Goal: Transaction & Acquisition: Purchase product/service

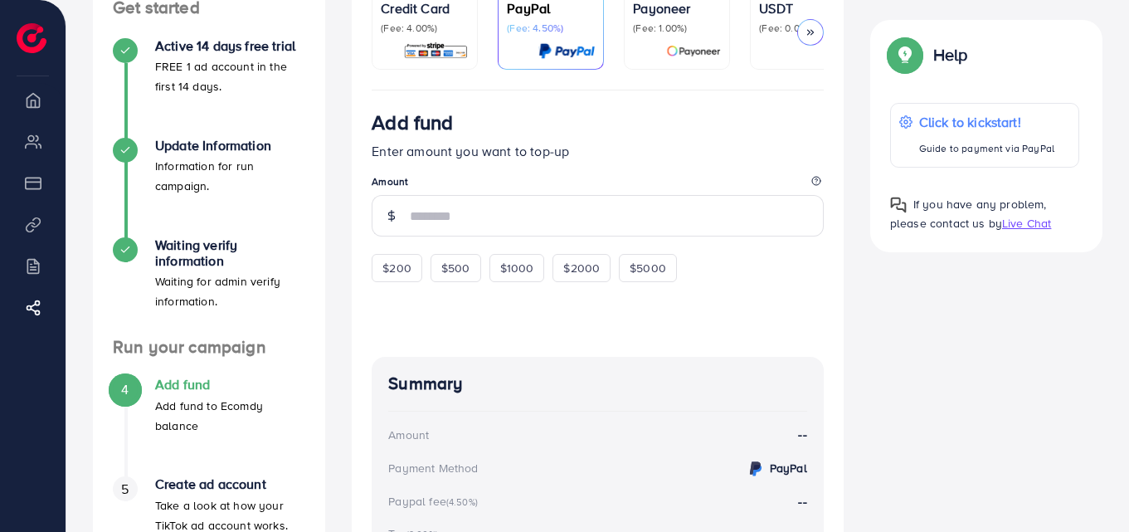
scroll to position [193, 0]
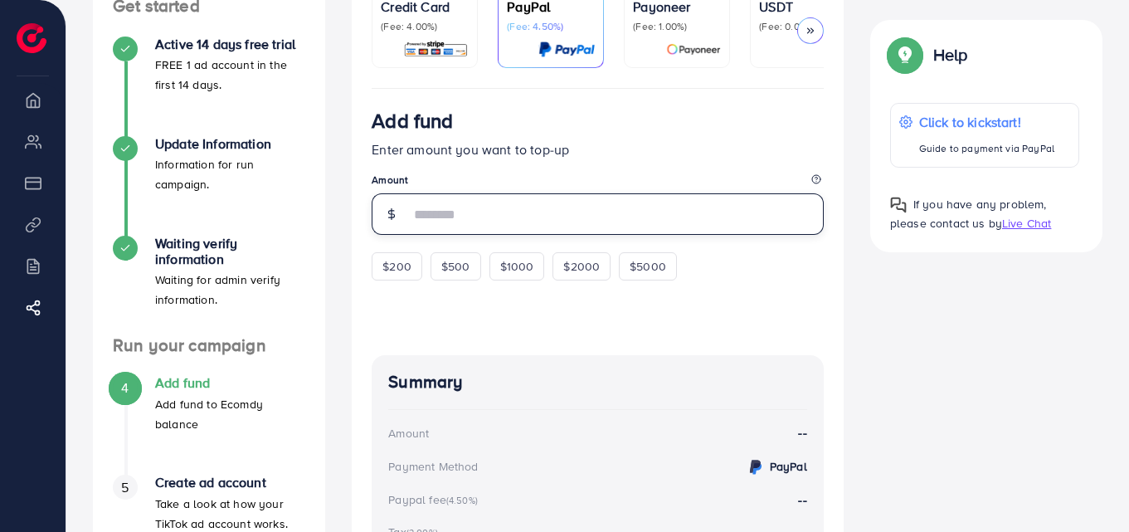
click at [518, 231] on input "number" at bounding box center [617, 213] width 414 height 41
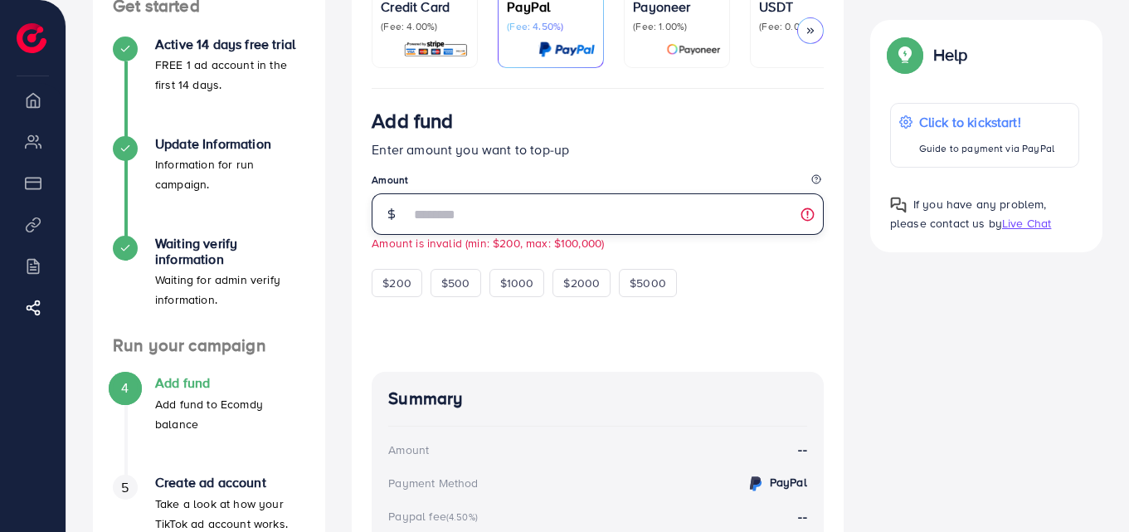
type input "**"
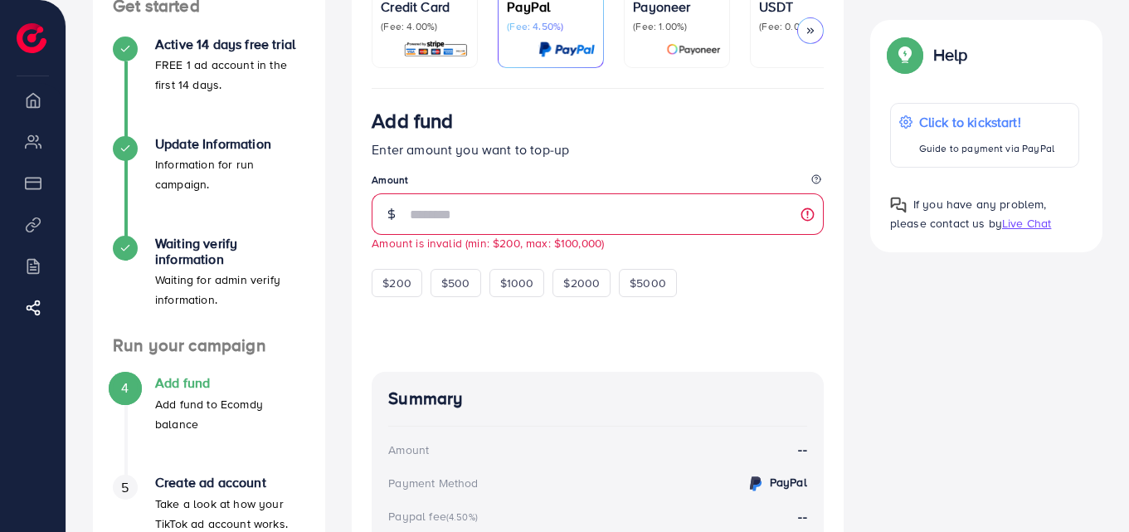
click at [353, 235] on div "Add fund Enter amount you want to top-up Amount ** Amount is invalid (min: $200…" at bounding box center [598, 370] width 492 height 563
drag, startPoint x: 353, startPoint y: 235, endPoint x: 339, endPoint y: 235, distance: 14.1
click at [339, 235] on div "Credit Card (Fee: 4.00%) PayPal (Fee: 4.50%) Payoneer (Fee: 1.00%) USDT (Fee: 0…" at bounding box center [598, 326] width 519 height 717
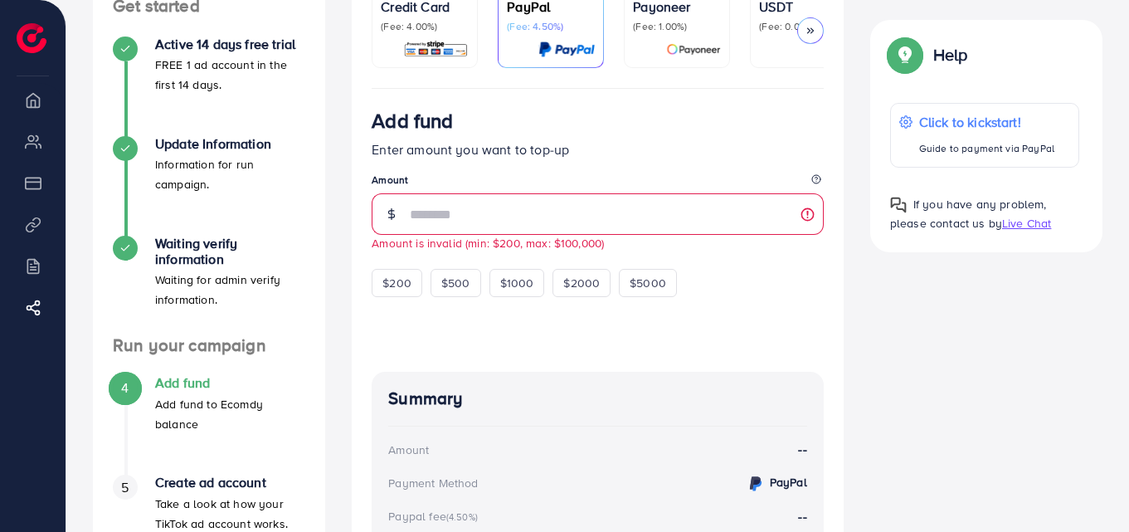
click at [339, 235] on div "Credit Card (Fee: 4.00%) PayPal (Fee: 4.50%) Payoneer (Fee: 1.00%) USDT (Fee: 0…" at bounding box center [598, 326] width 519 height 717
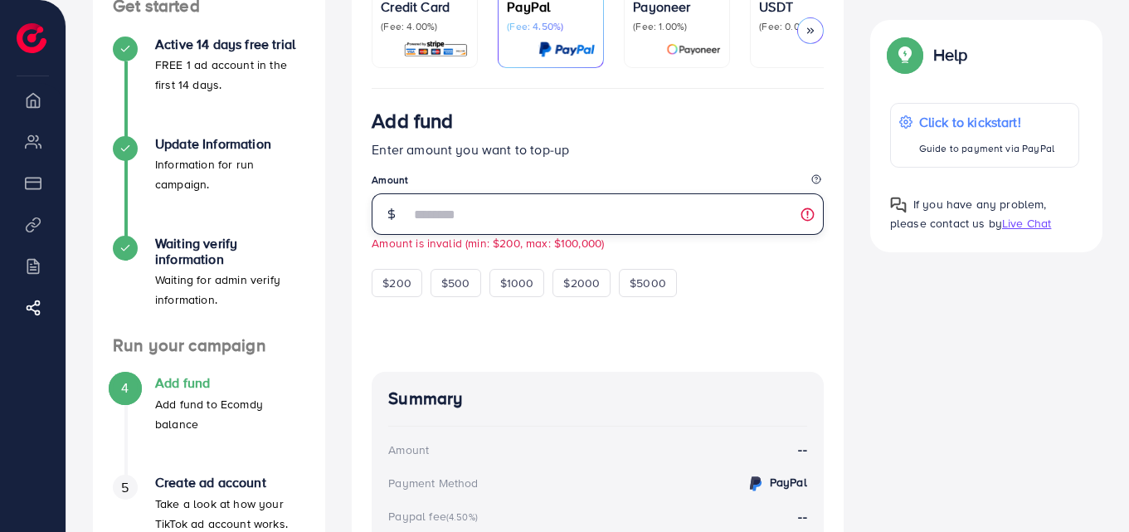
click at [810, 215] on input "**" at bounding box center [617, 213] width 414 height 41
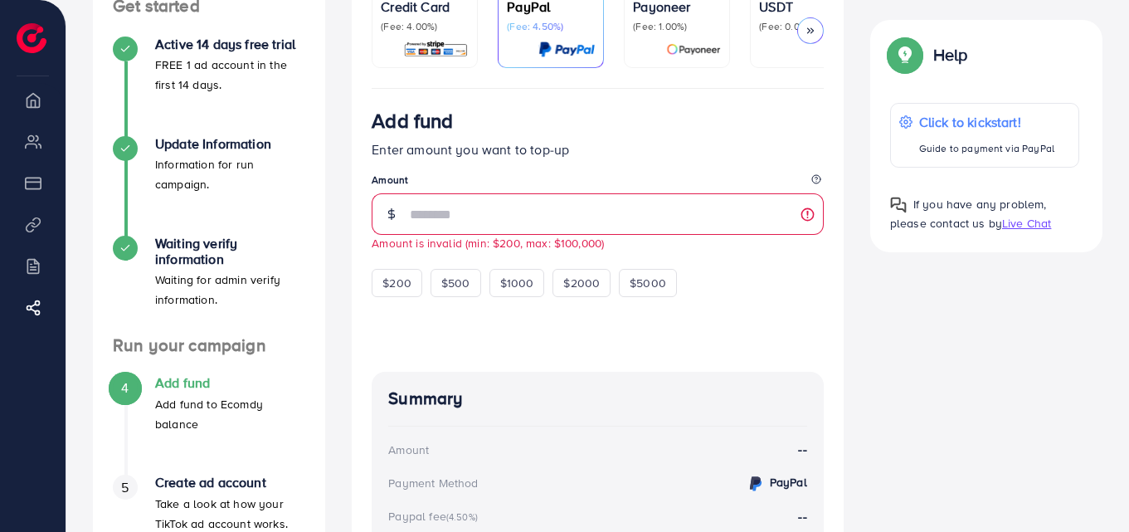
click at [355, 323] on div "Add fund Enter amount you want to top-up Amount ** Amount is invalid (min: $200…" at bounding box center [598, 370] width 492 height 563
click at [346, 256] on div "Credit Card (Fee: 4.00%) PayPal (Fee: 4.50%) Payoneer (Fee: 1.00%) USDT (Fee: 0…" at bounding box center [598, 326] width 519 height 717
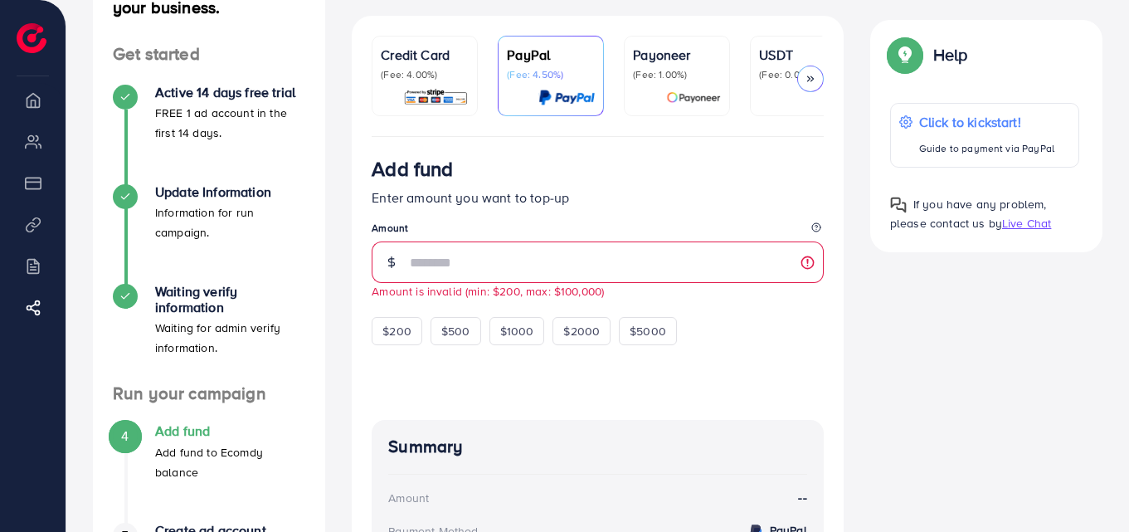
click at [406, 79] on p "(Fee: 4.00%)" at bounding box center [425, 74] width 88 height 13
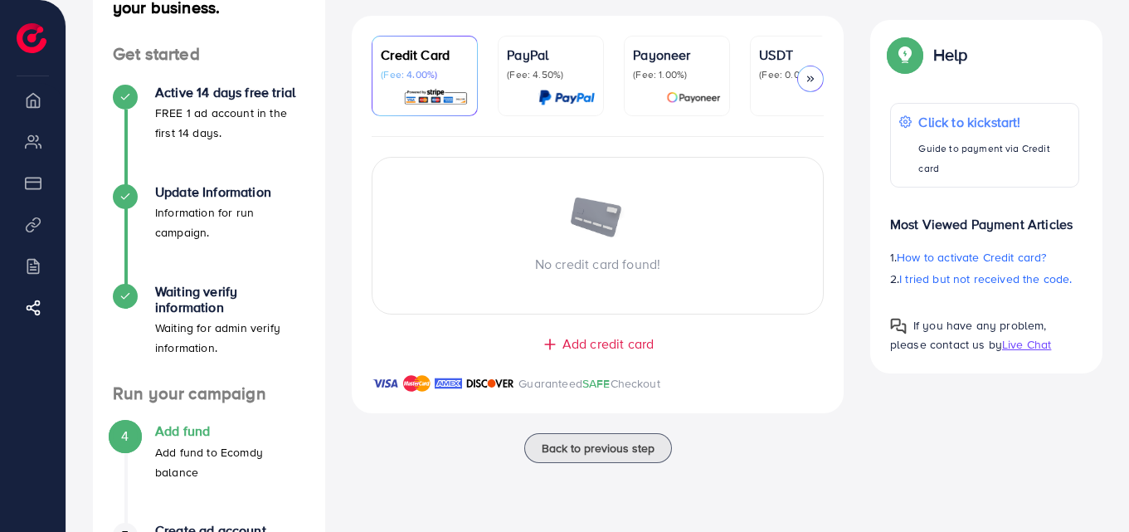
click at [689, 67] on div "Payoneer (Fee: 1.00%)" at bounding box center [677, 63] width 88 height 37
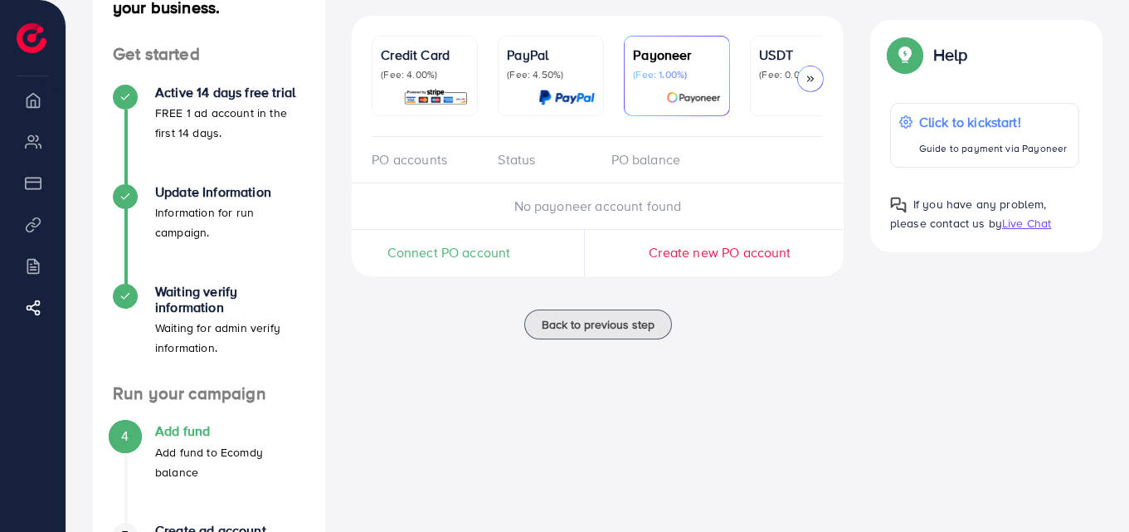
click at [754, 72] on link "USDT (Fee: 0.00%)" at bounding box center [803, 76] width 106 height 80
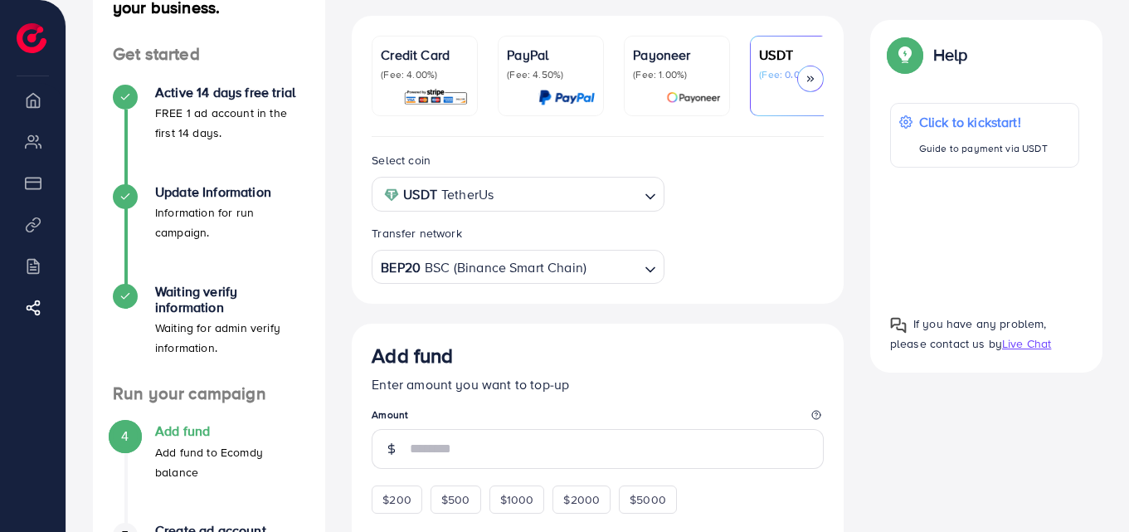
click at [406, 76] on p "(Fee: 4.00%)" at bounding box center [425, 74] width 88 height 13
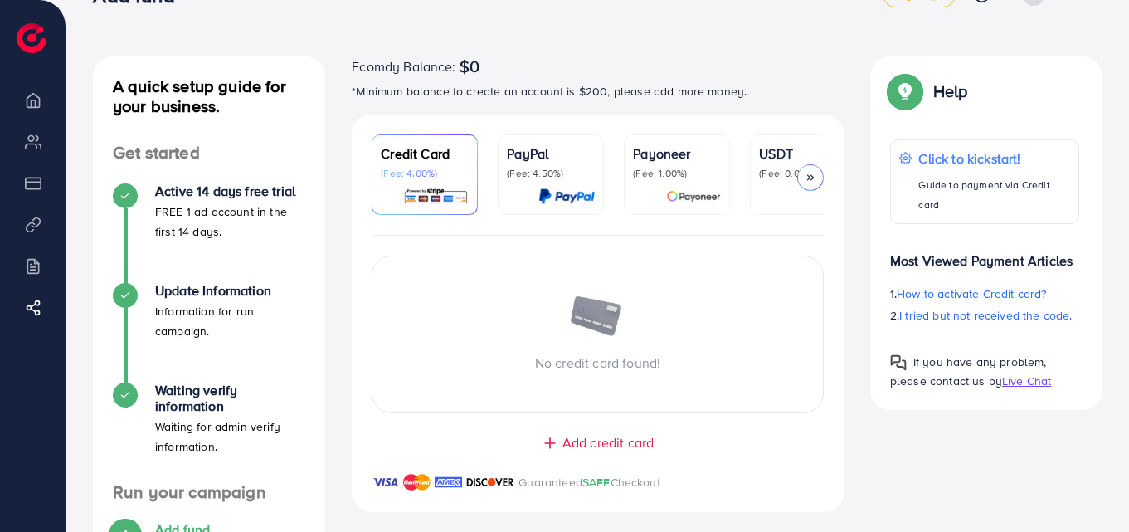
scroll to position [40, 0]
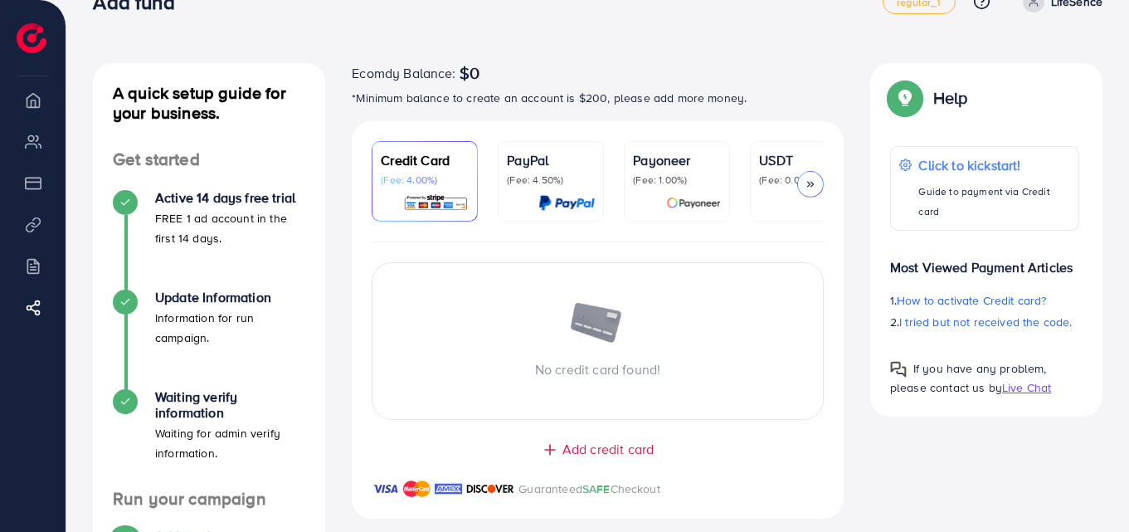
click at [678, 188] on div "Payoneer (Fee: 1.00%)" at bounding box center [677, 181] width 88 height 62
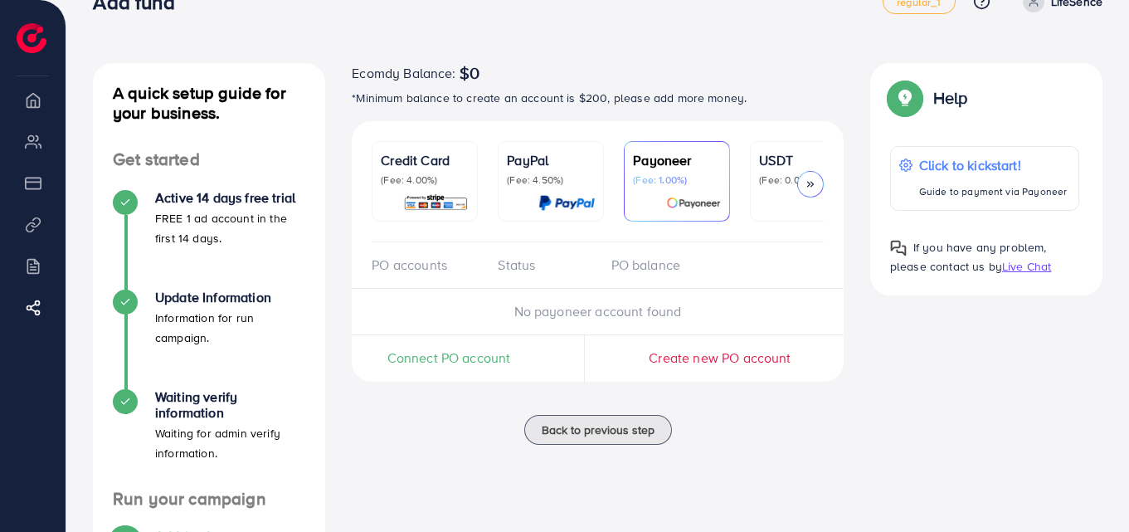
click at [426, 188] on div "Credit Card (Fee: 4.00%)" at bounding box center [425, 181] width 88 height 62
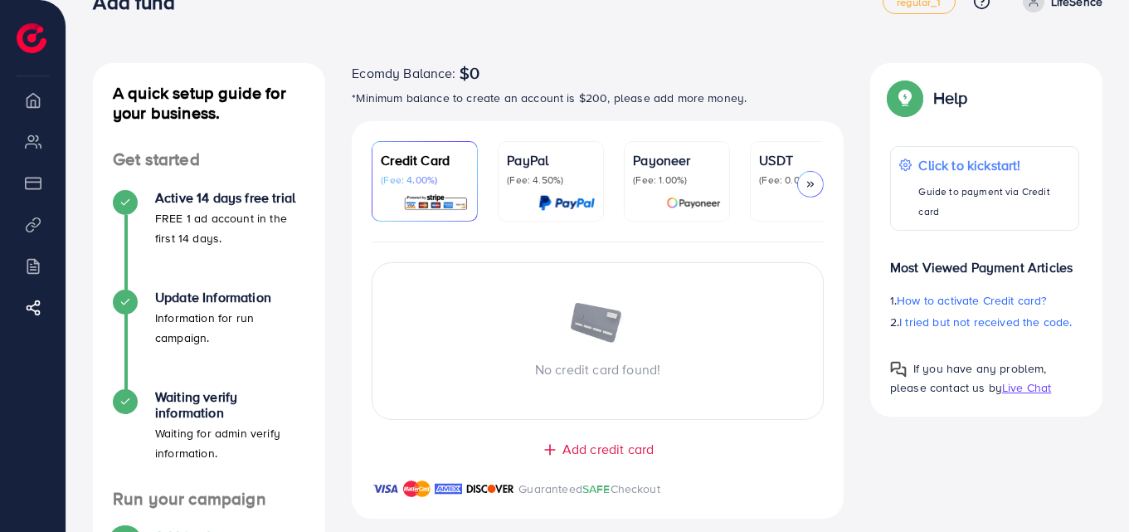
click at [821, 180] on div at bounding box center [810, 184] width 27 height 27
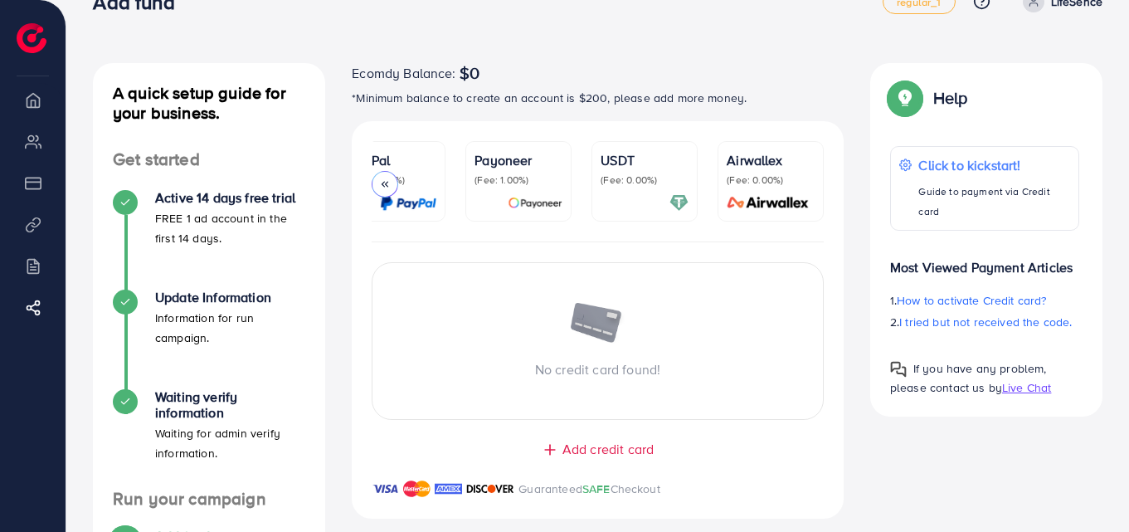
click at [672, 178] on p "(Fee: 0.00%)" at bounding box center [645, 179] width 88 height 13
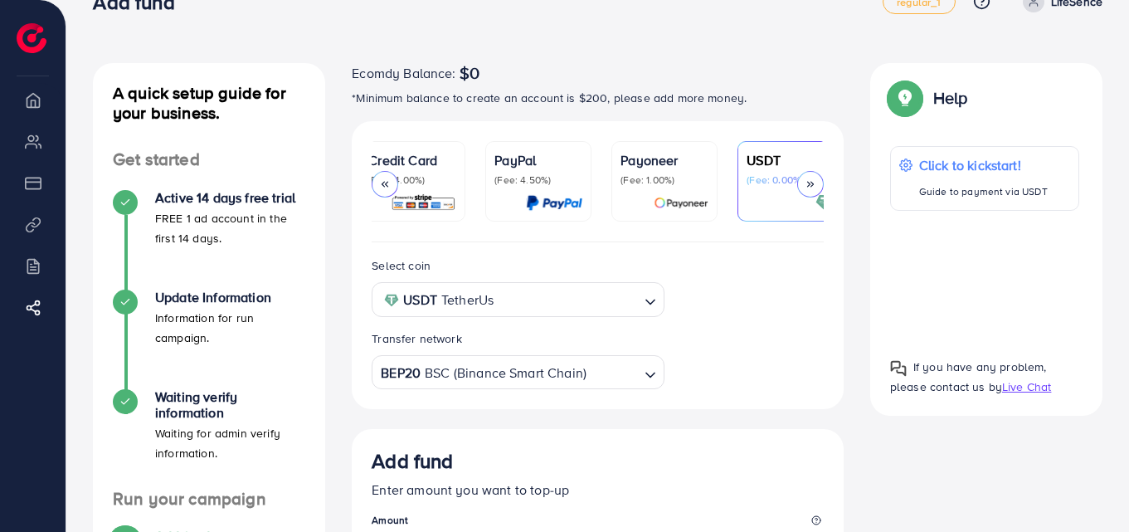
scroll to position [0, 8]
click at [514, 203] on div at bounding box center [543, 202] width 88 height 19
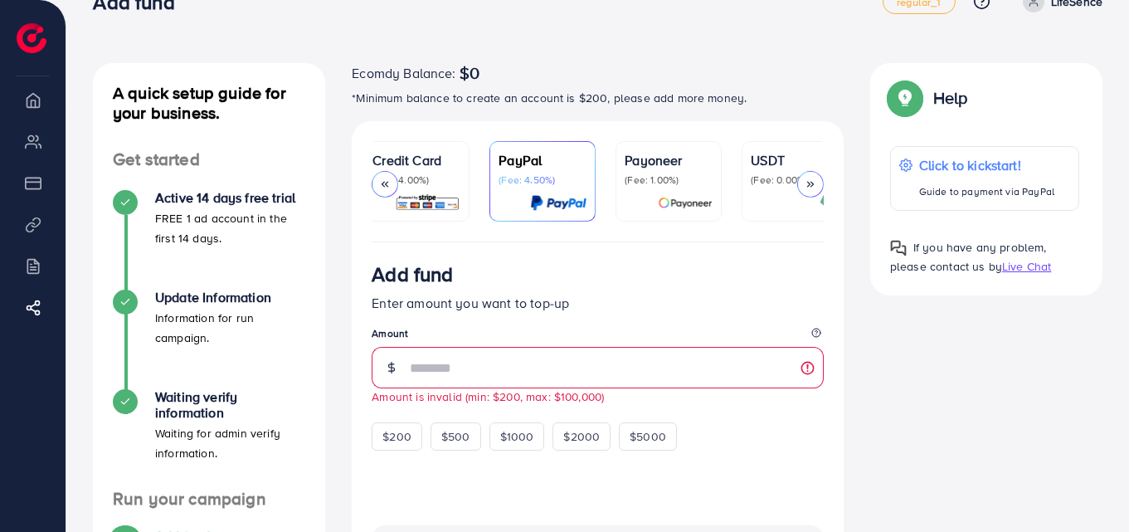
click at [437, 149] on link "Credit Card (Fee: 4.00%)" at bounding box center [416, 181] width 106 height 80
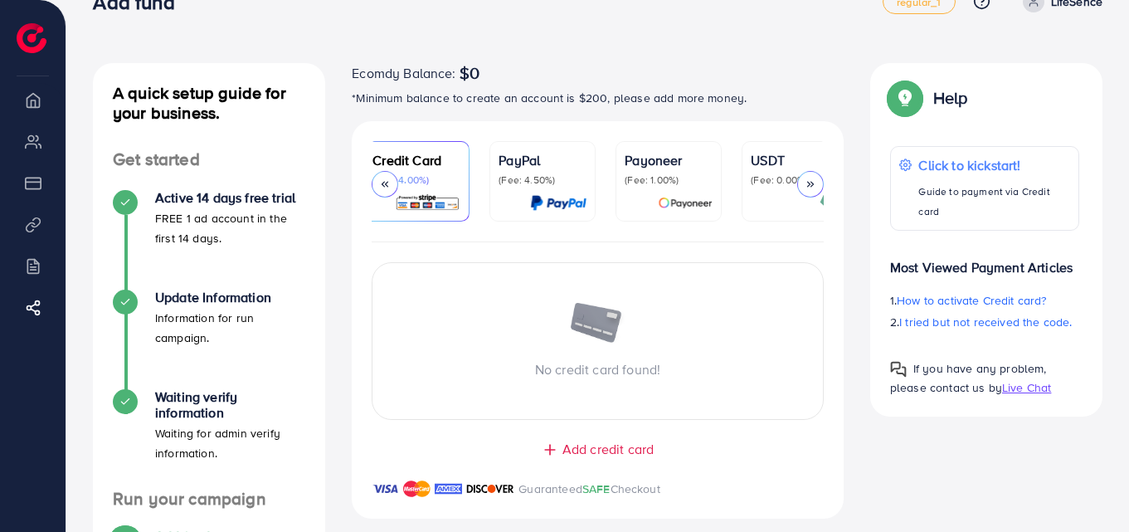
click at [764, 159] on p "USDT" at bounding box center [795, 160] width 88 height 20
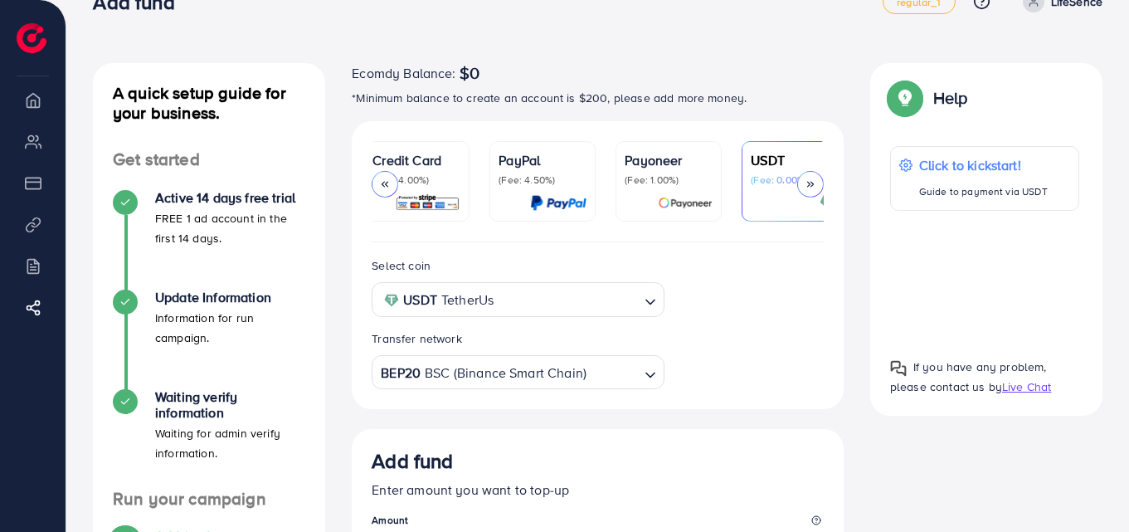
click at [813, 183] on icon at bounding box center [811, 184] width 12 height 12
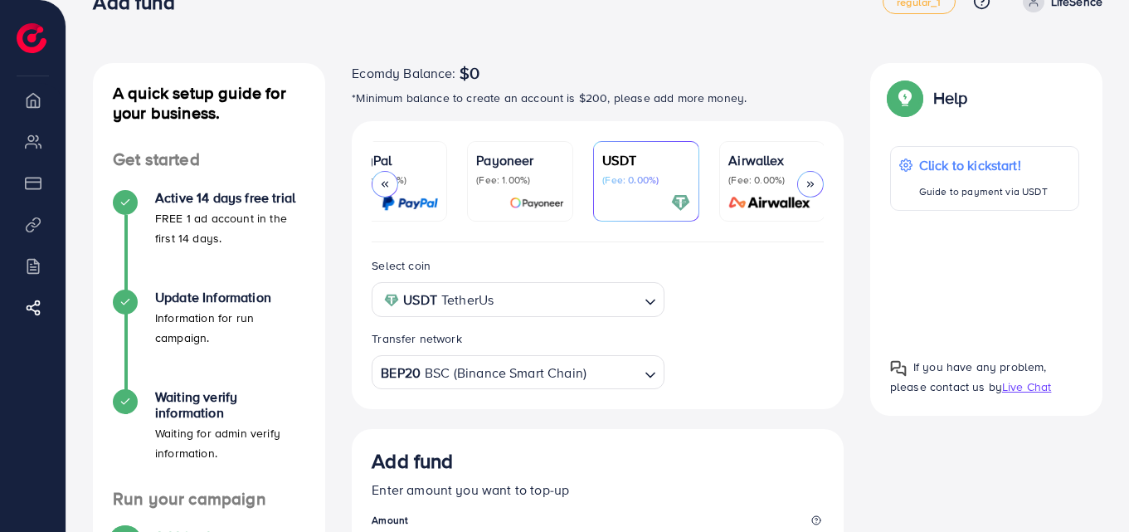
scroll to position [0, 158]
click at [766, 185] on p "(Fee: 0.00%)" at bounding box center [771, 179] width 88 height 13
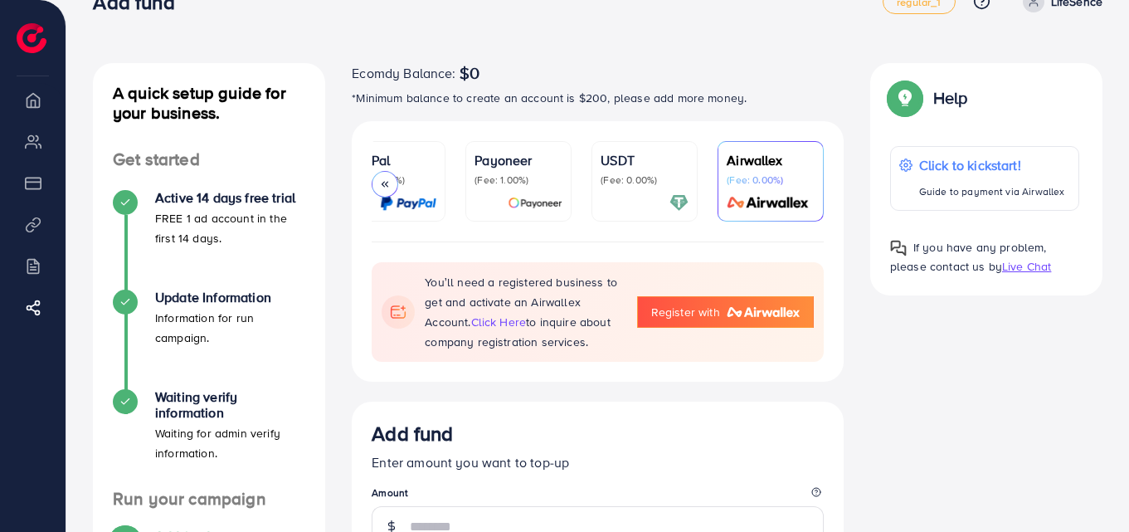
click at [623, 206] on div at bounding box center [645, 202] width 88 height 19
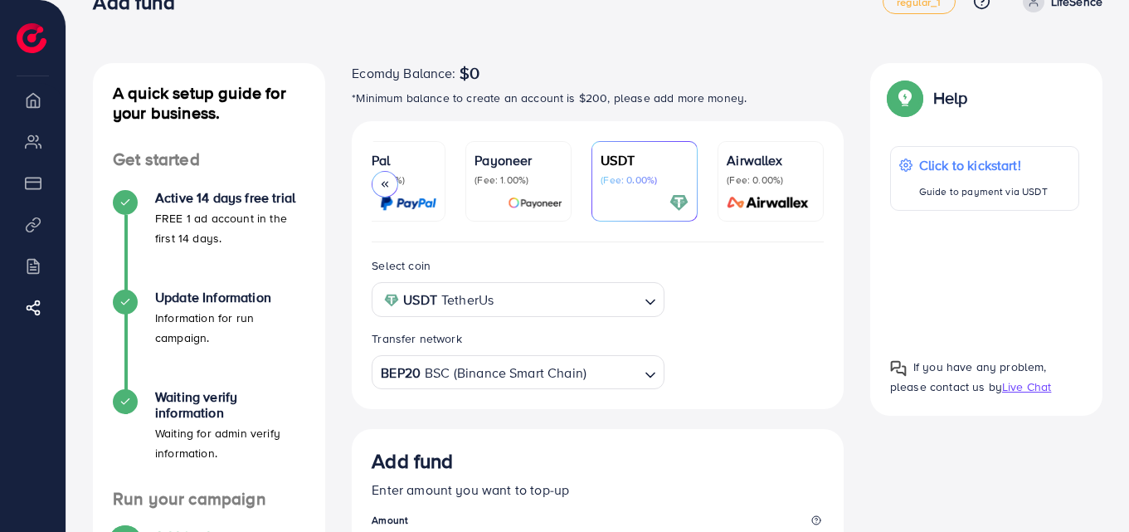
click at [766, 172] on div "Airwallex (Fee: 0.00%)" at bounding box center [771, 168] width 88 height 37
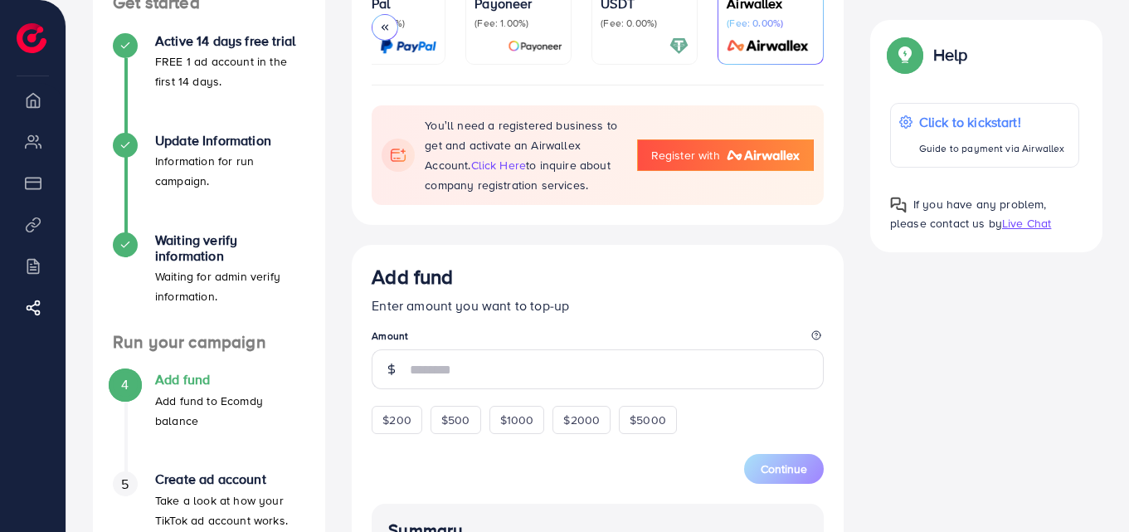
scroll to position [197, 0]
click at [397, 425] on span "$200" at bounding box center [396, 419] width 29 height 17
type input "***"
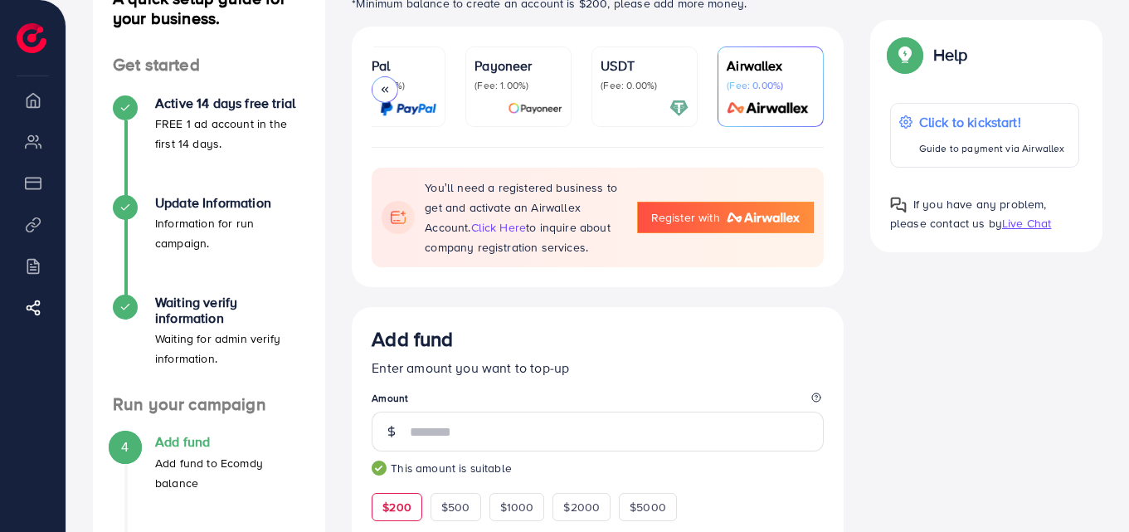
scroll to position [0, 0]
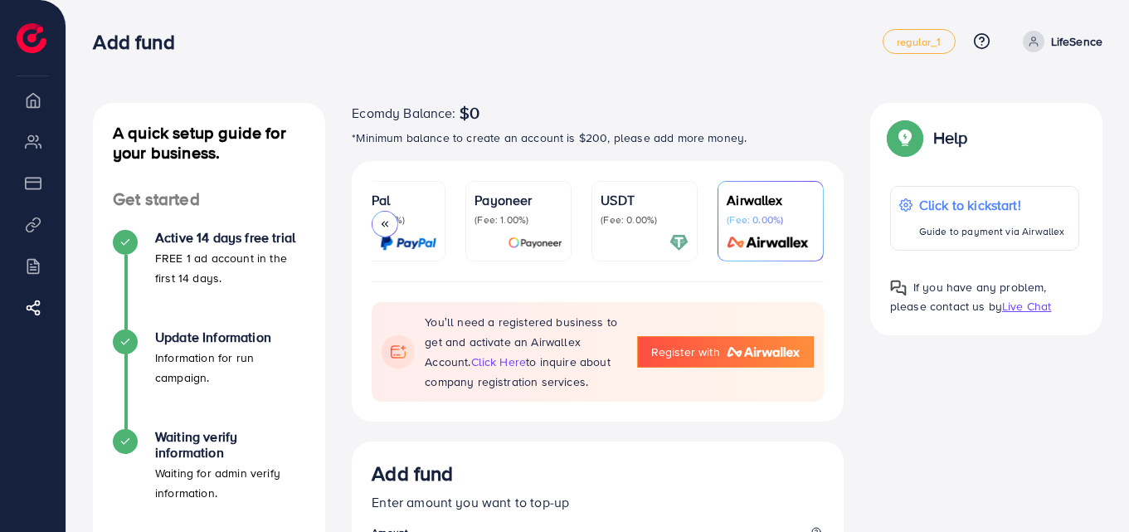
click at [384, 231] on div at bounding box center [385, 224] width 27 height 27
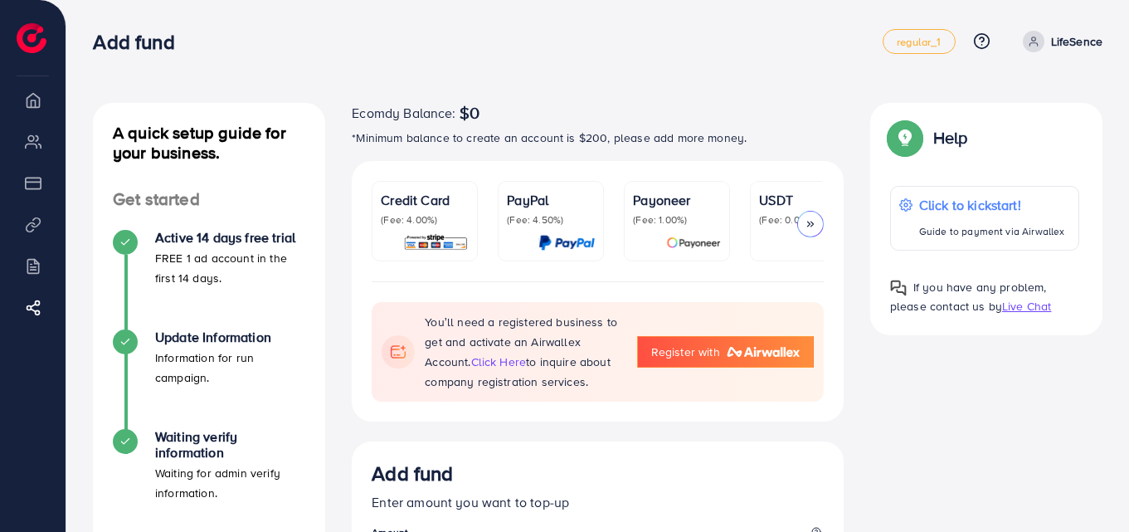
click at [427, 218] on p "(Fee: 4.00%)" at bounding box center [425, 219] width 88 height 13
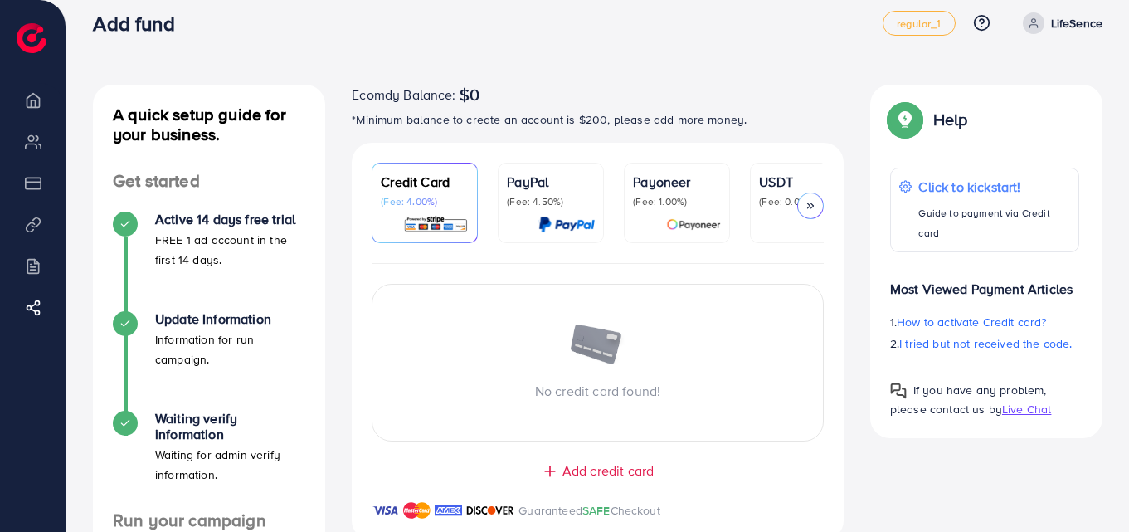
scroll to position [19, 0]
click at [684, 194] on p "(Fee: 1.00%)" at bounding box center [677, 200] width 88 height 13
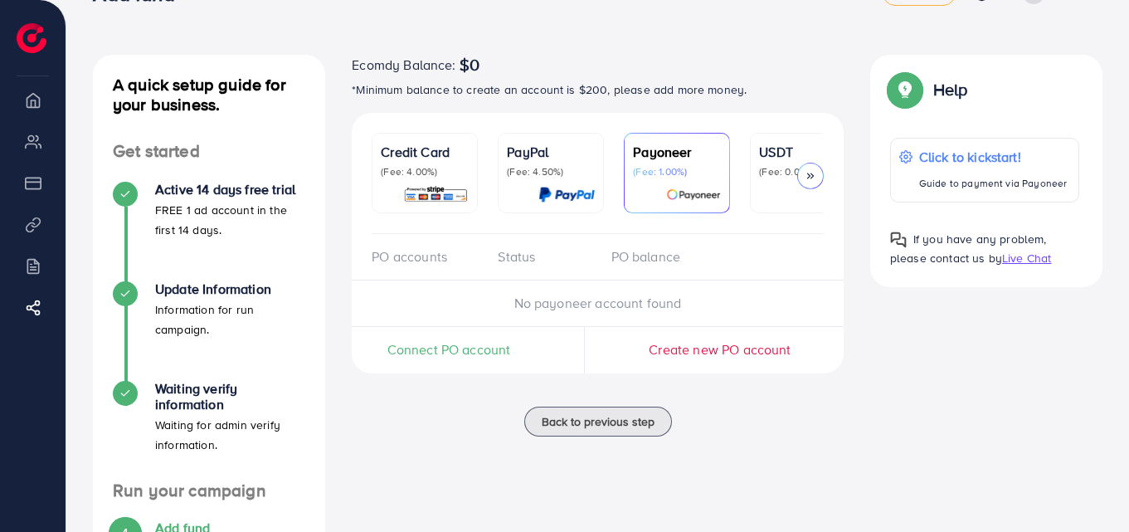
scroll to position [52, 0]
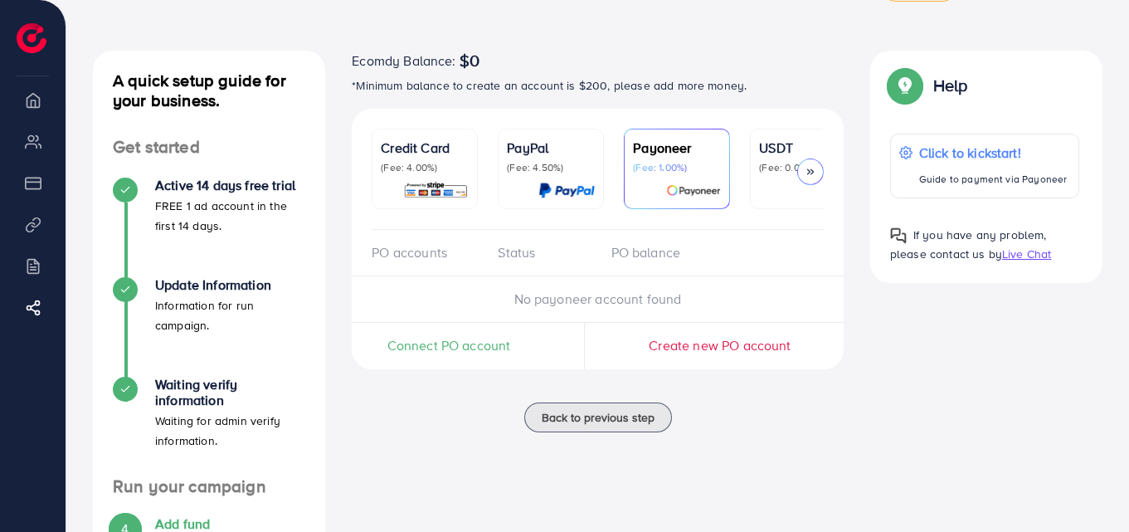
click at [1016, 254] on span "Live Chat" at bounding box center [1026, 254] width 49 height 17
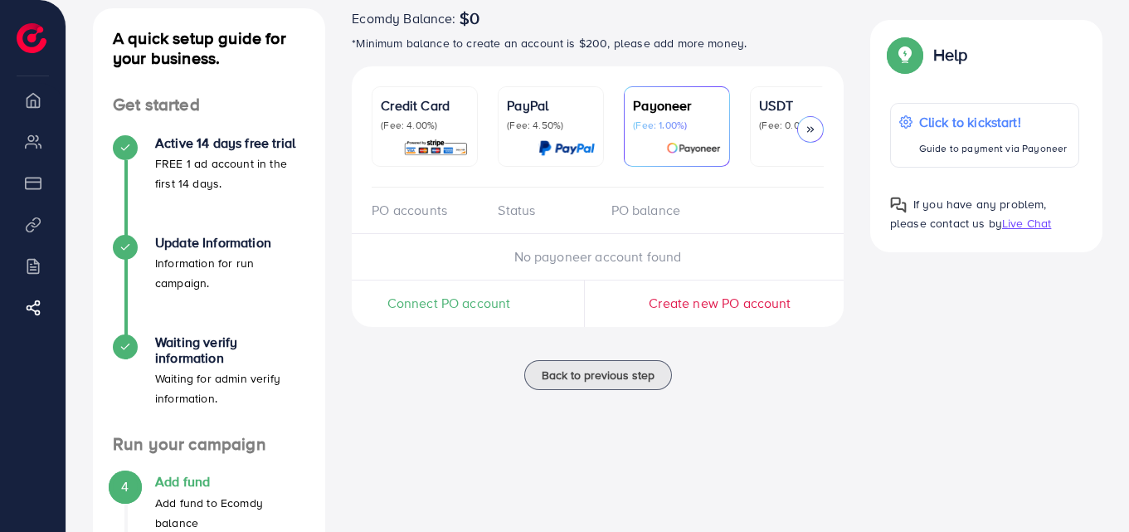
scroll to position [61, 0]
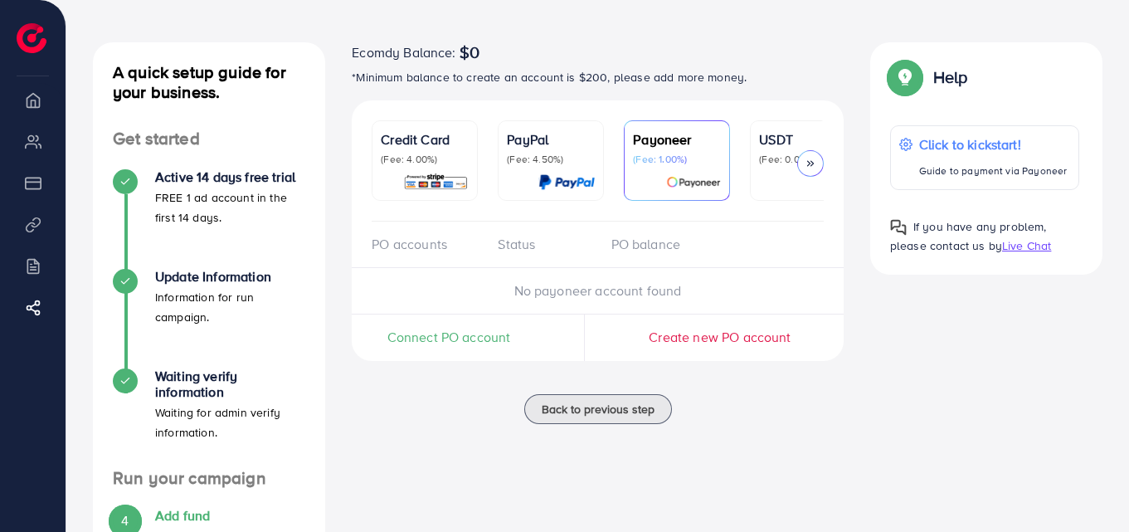
click at [552, 157] on p "(Fee: 4.50%)" at bounding box center [551, 159] width 88 height 13
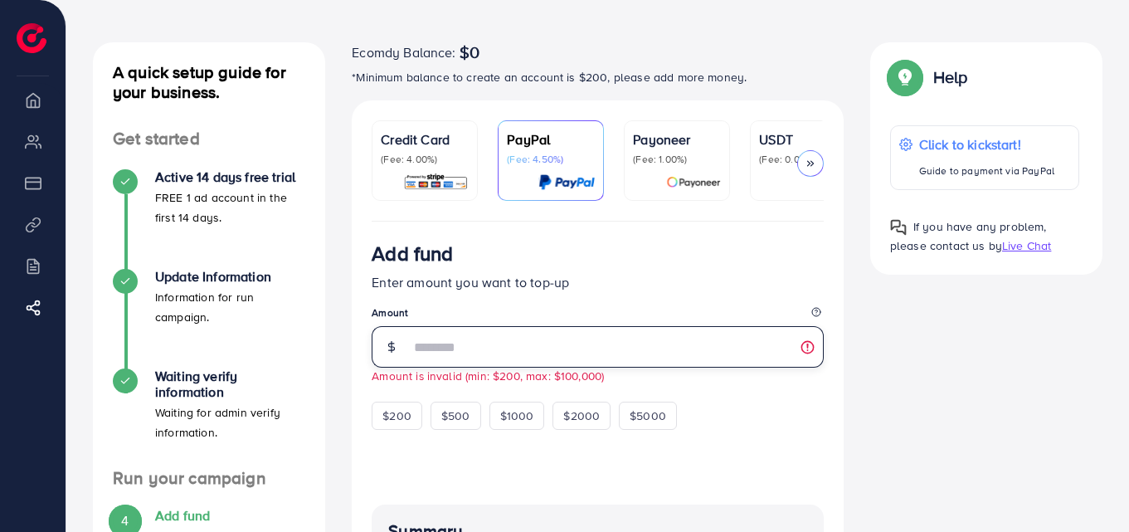
click at [603, 334] on input "**" at bounding box center [617, 346] width 414 height 41
type input "*"
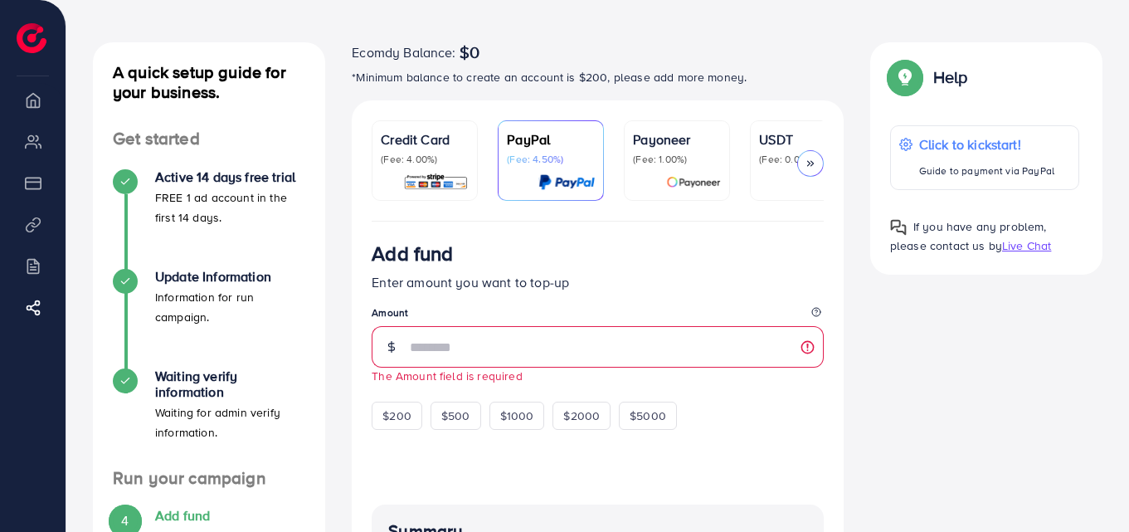
click at [412, 180] on img at bounding box center [436, 182] width 66 height 19
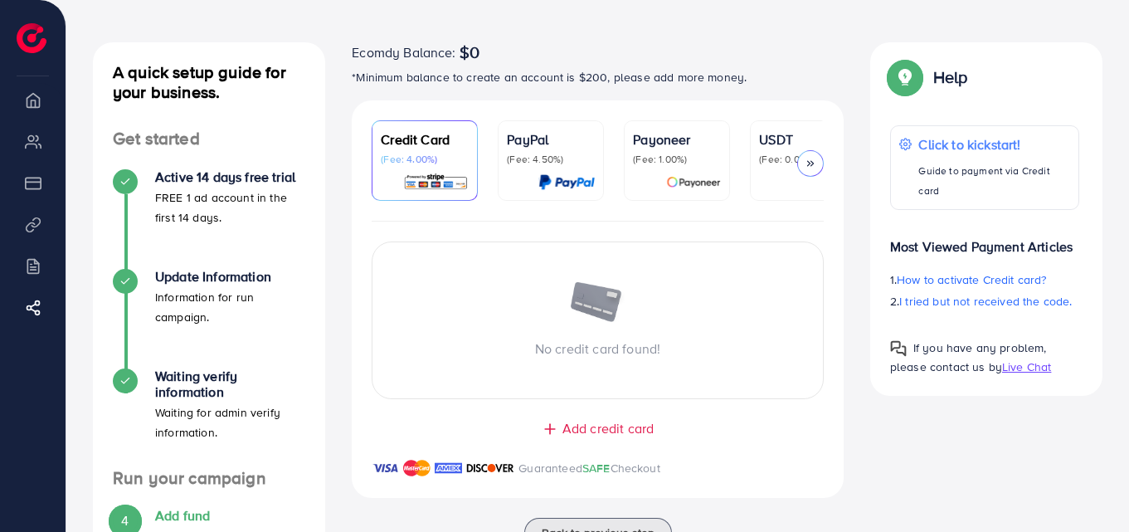
click at [814, 160] on icon at bounding box center [811, 164] width 12 height 12
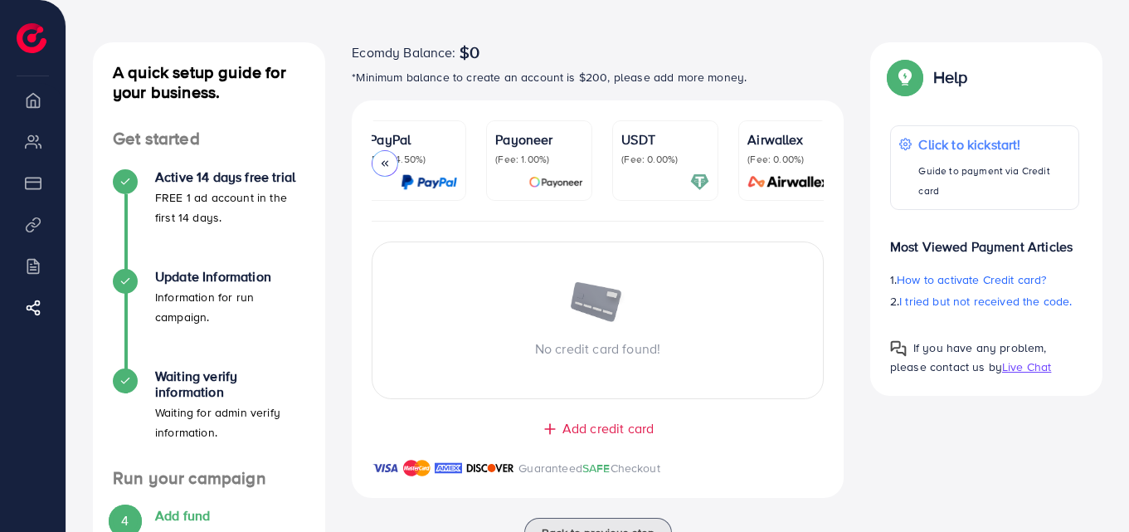
scroll to position [0, 158]
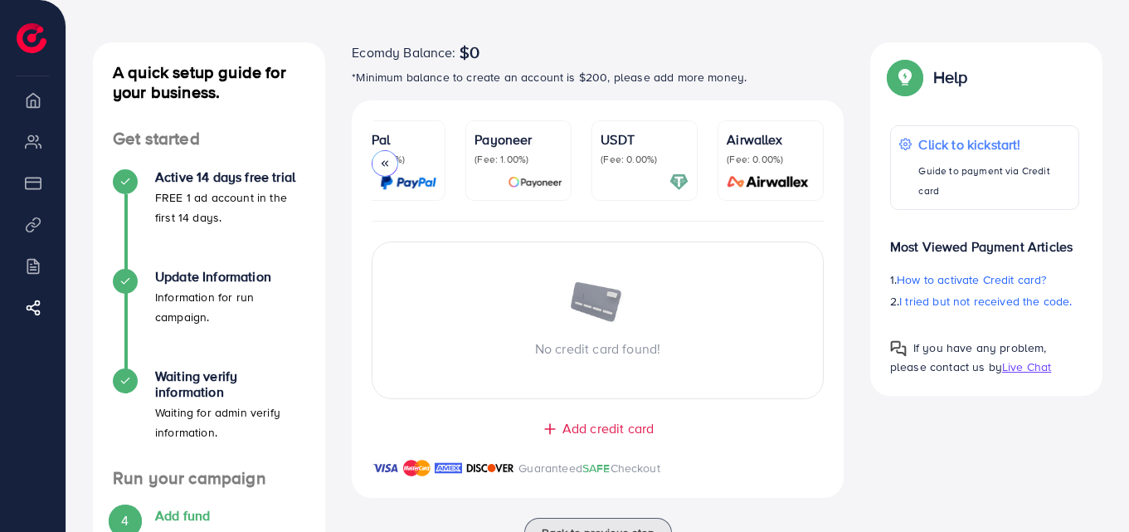
click at [636, 163] on p "(Fee: 0.00%)" at bounding box center [645, 159] width 88 height 13
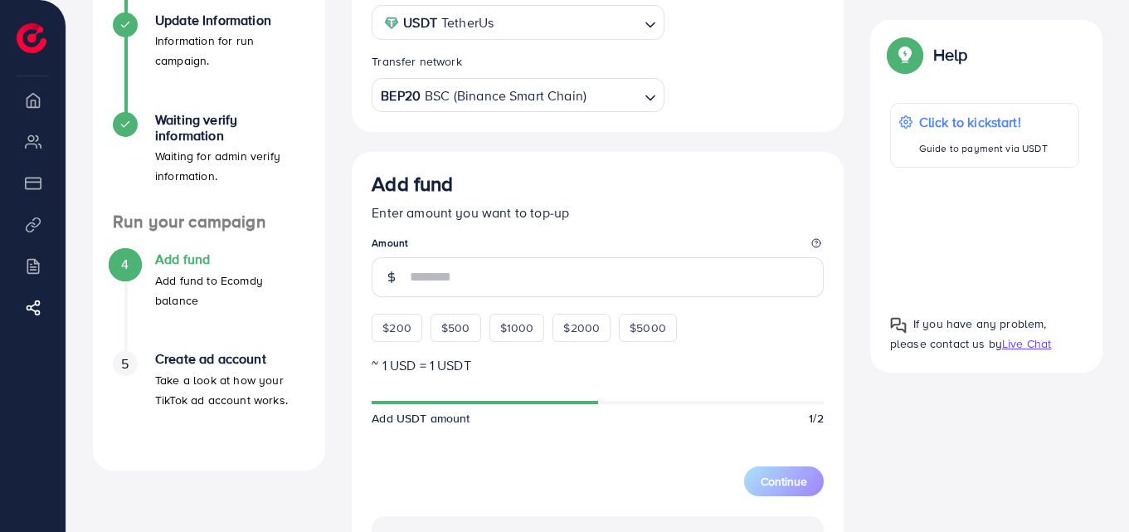
scroll to position [318, 0]
click at [392, 325] on span "$200" at bounding box center [396, 327] width 29 height 17
type input "***"
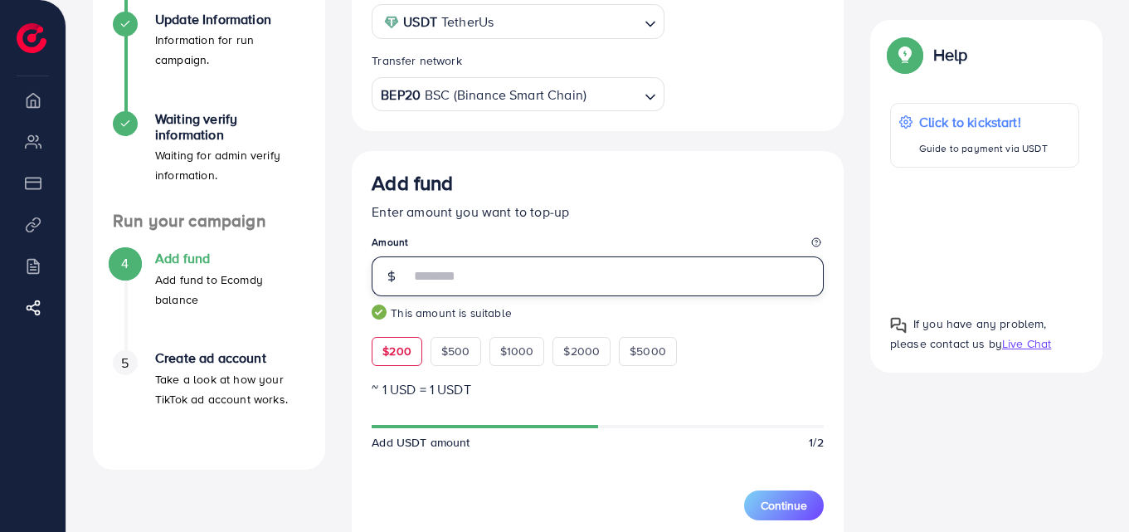
click at [480, 287] on input "***" at bounding box center [617, 276] width 414 height 40
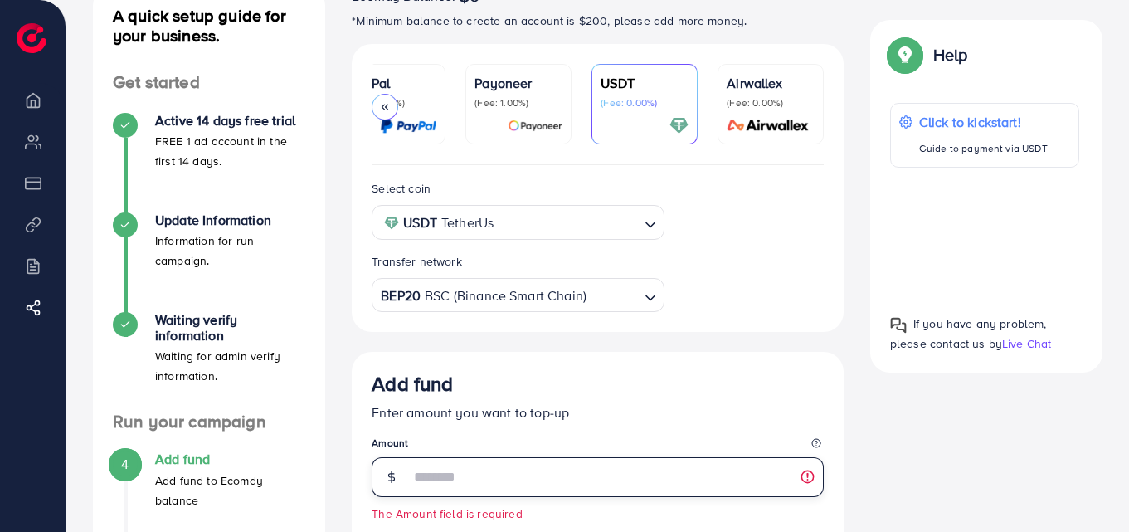
scroll to position [0, 0]
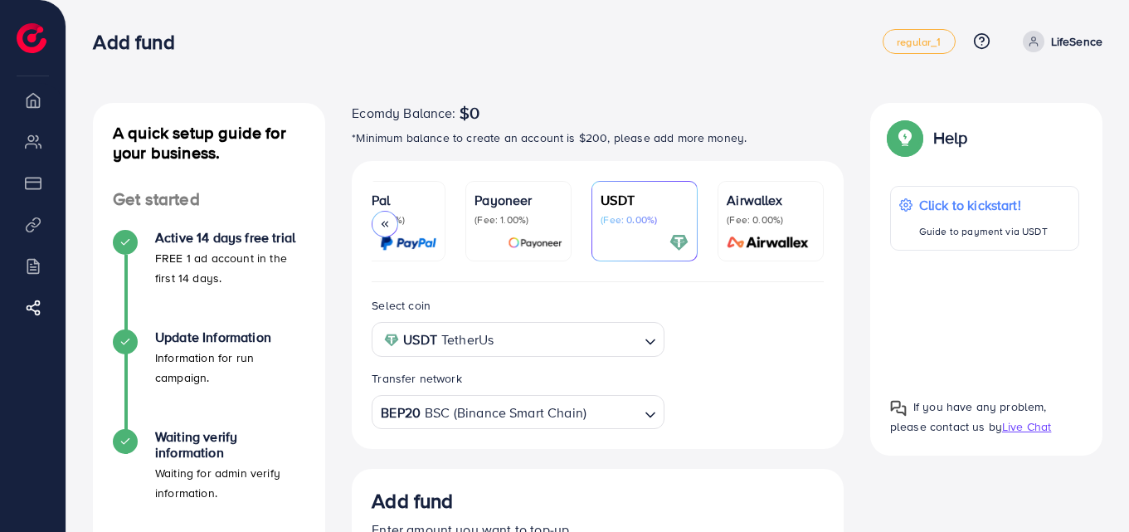
click at [766, 222] on p "(Fee: 0.00%)" at bounding box center [771, 219] width 88 height 13
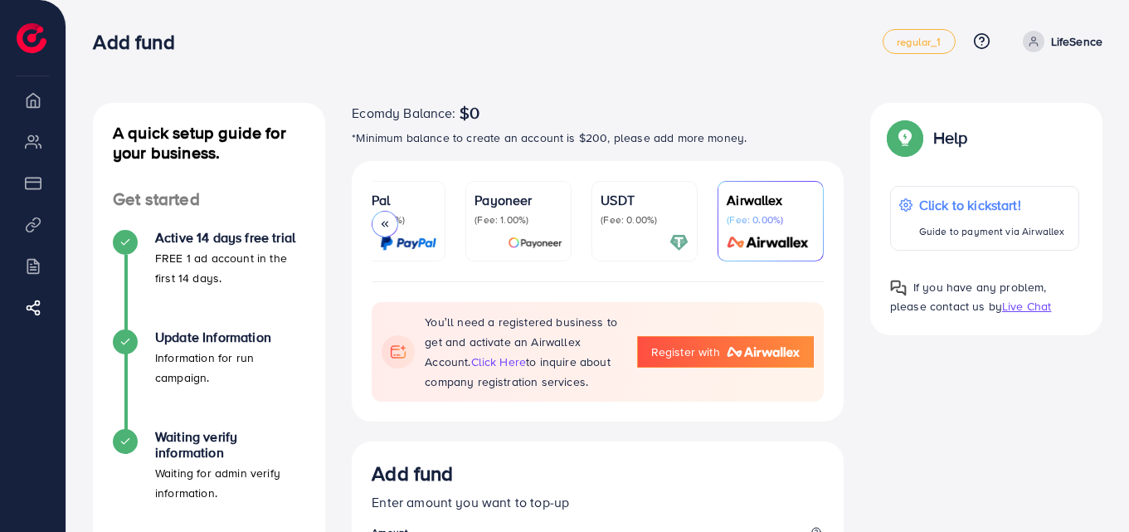
click at [636, 240] on div at bounding box center [645, 242] width 88 height 19
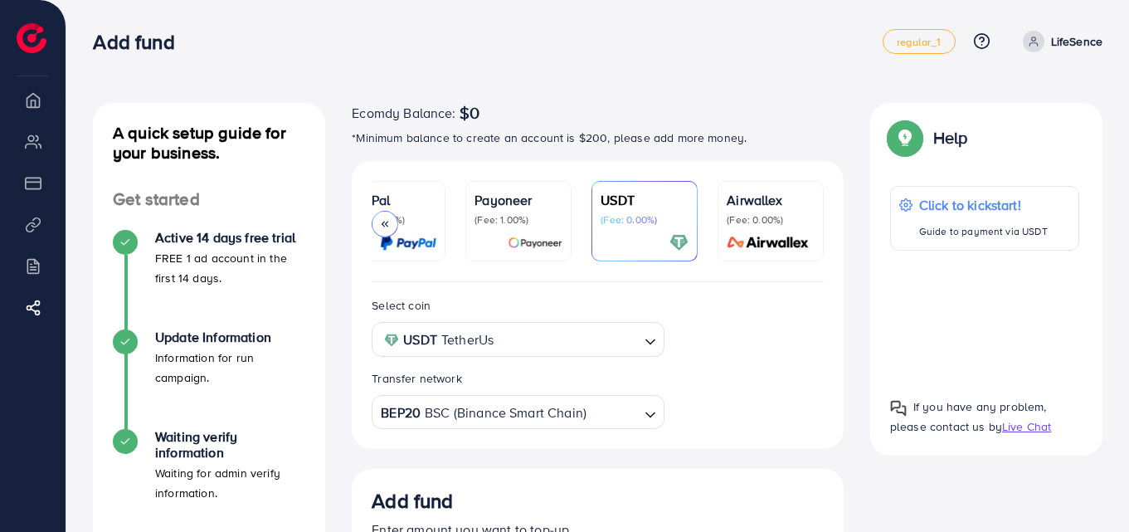
click at [548, 229] on div "Payoneer (Fee: 1.00%)" at bounding box center [519, 221] width 88 height 62
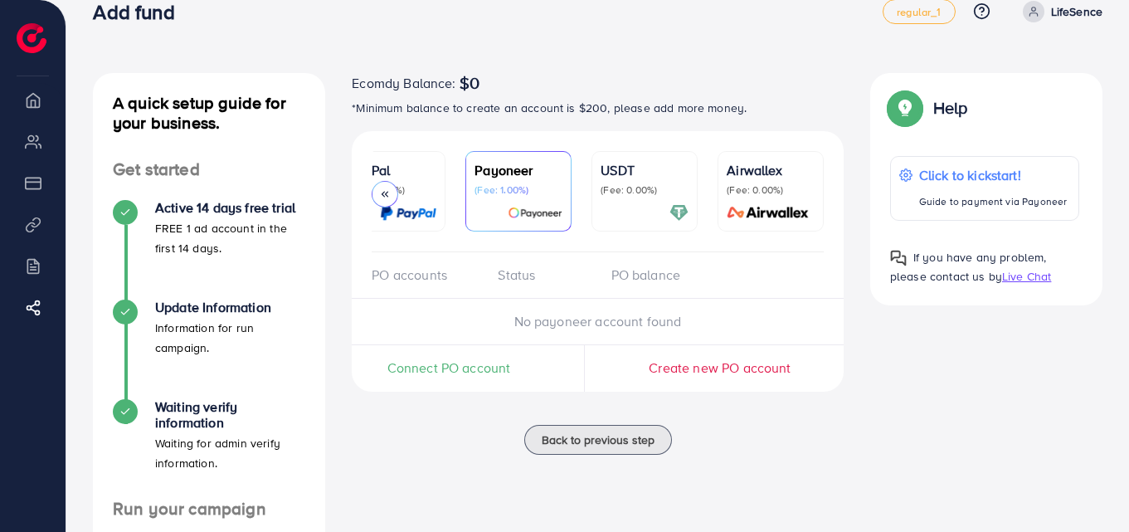
scroll to position [32, 0]
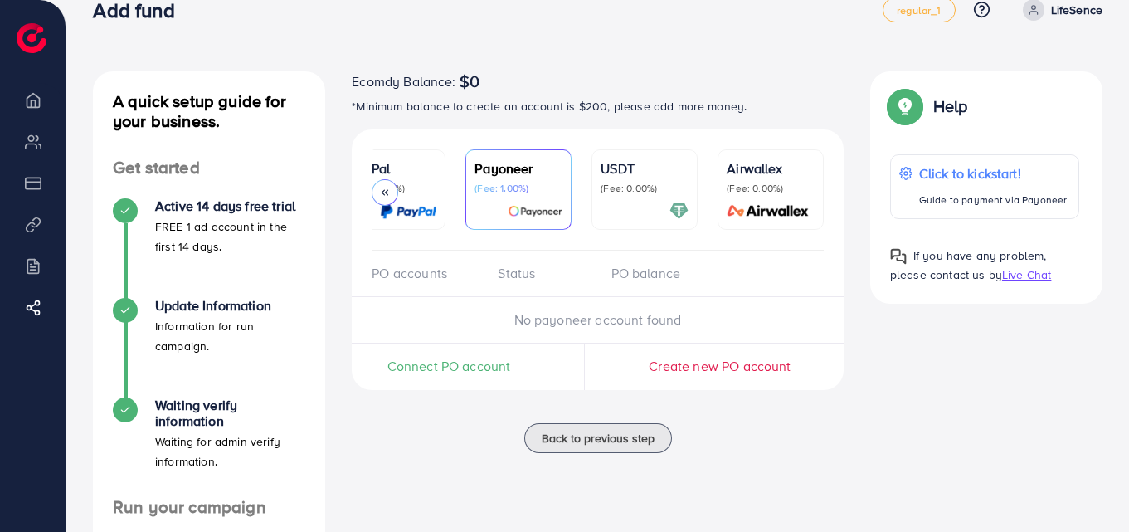
click at [378, 186] on div at bounding box center [385, 192] width 27 height 27
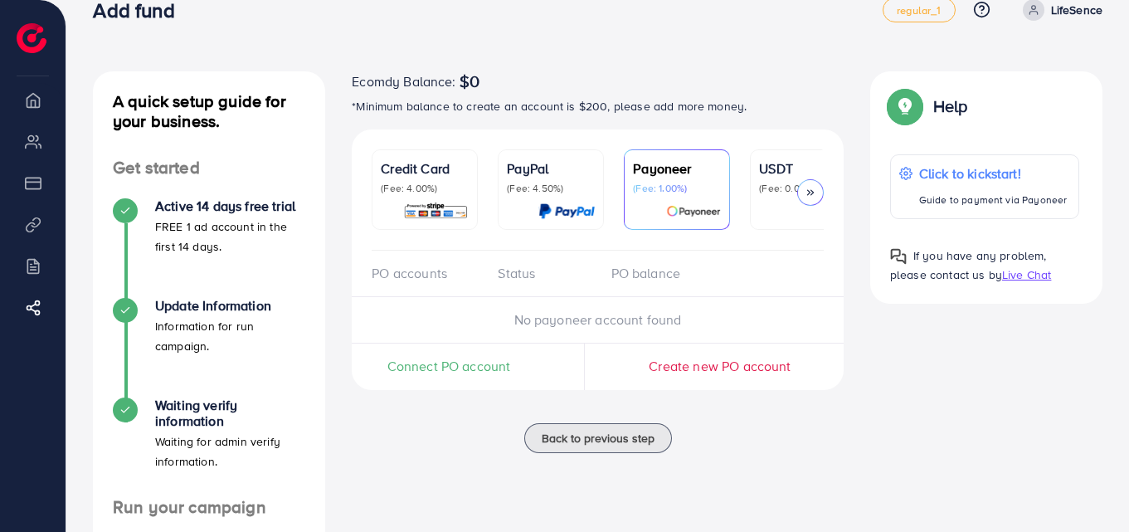
click at [551, 189] on p "(Fee: 4.50%)" at bounding box center [551, 188] width 88 height 13
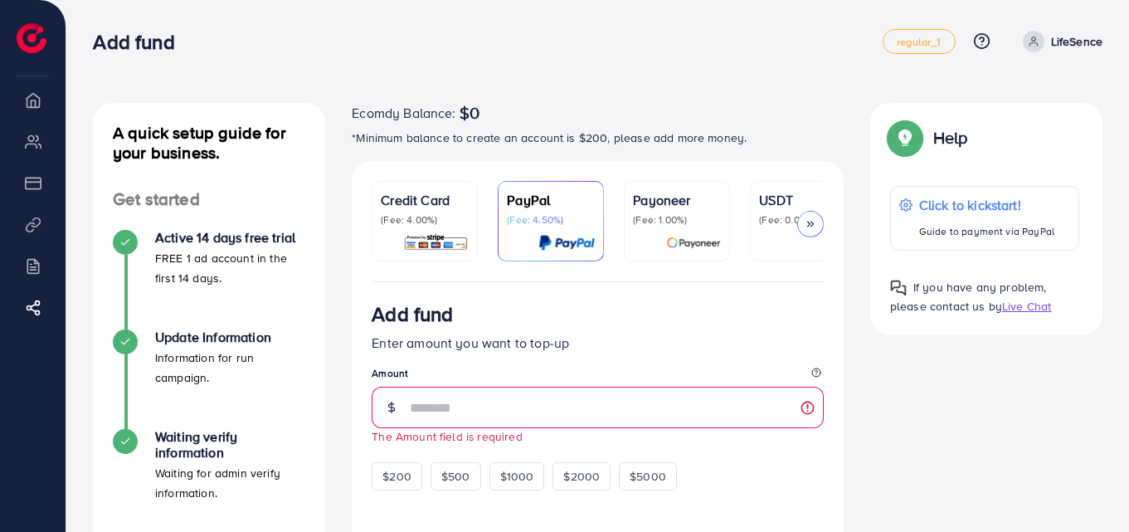
click at [437, 200] on p "Credit Card" at bounding box center [425, 200] width 88 height 20
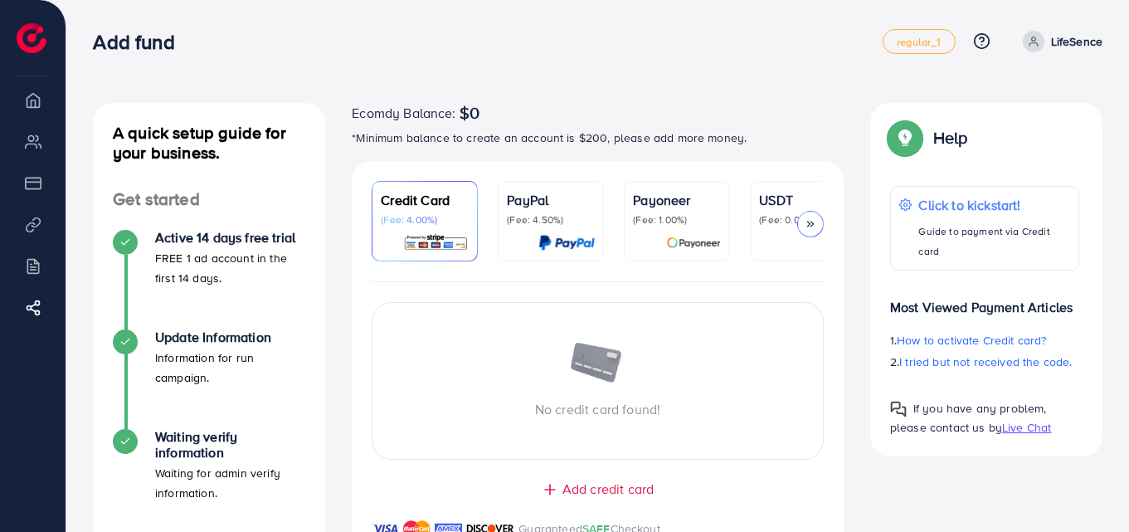
click at [1020, 419] on span "Live Chat" at bounding box center [1026, 427] width 49 height 17
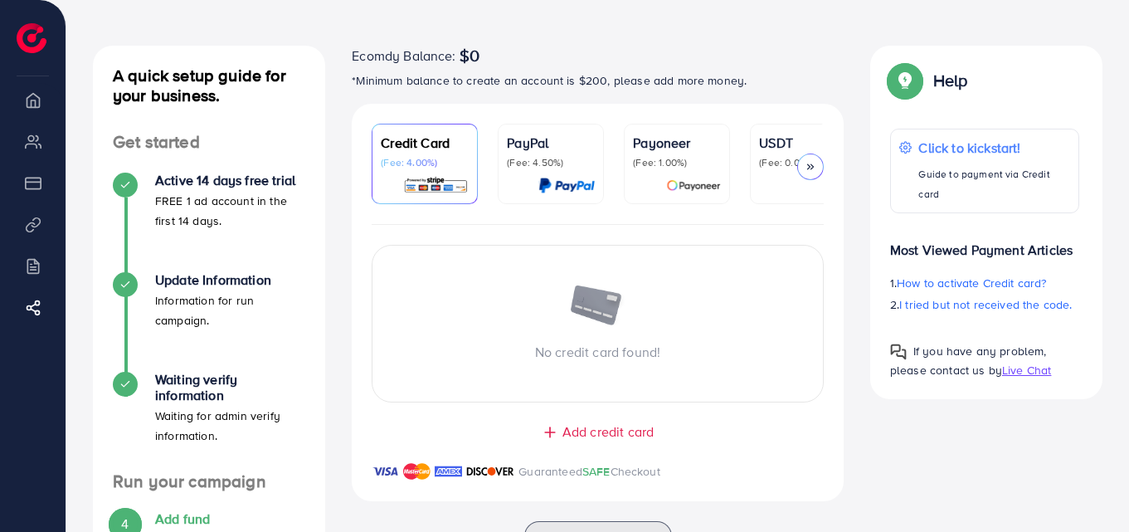
scroll to position [76, 0]
